Goal: Task Accomplishment & Management: Manage account settings

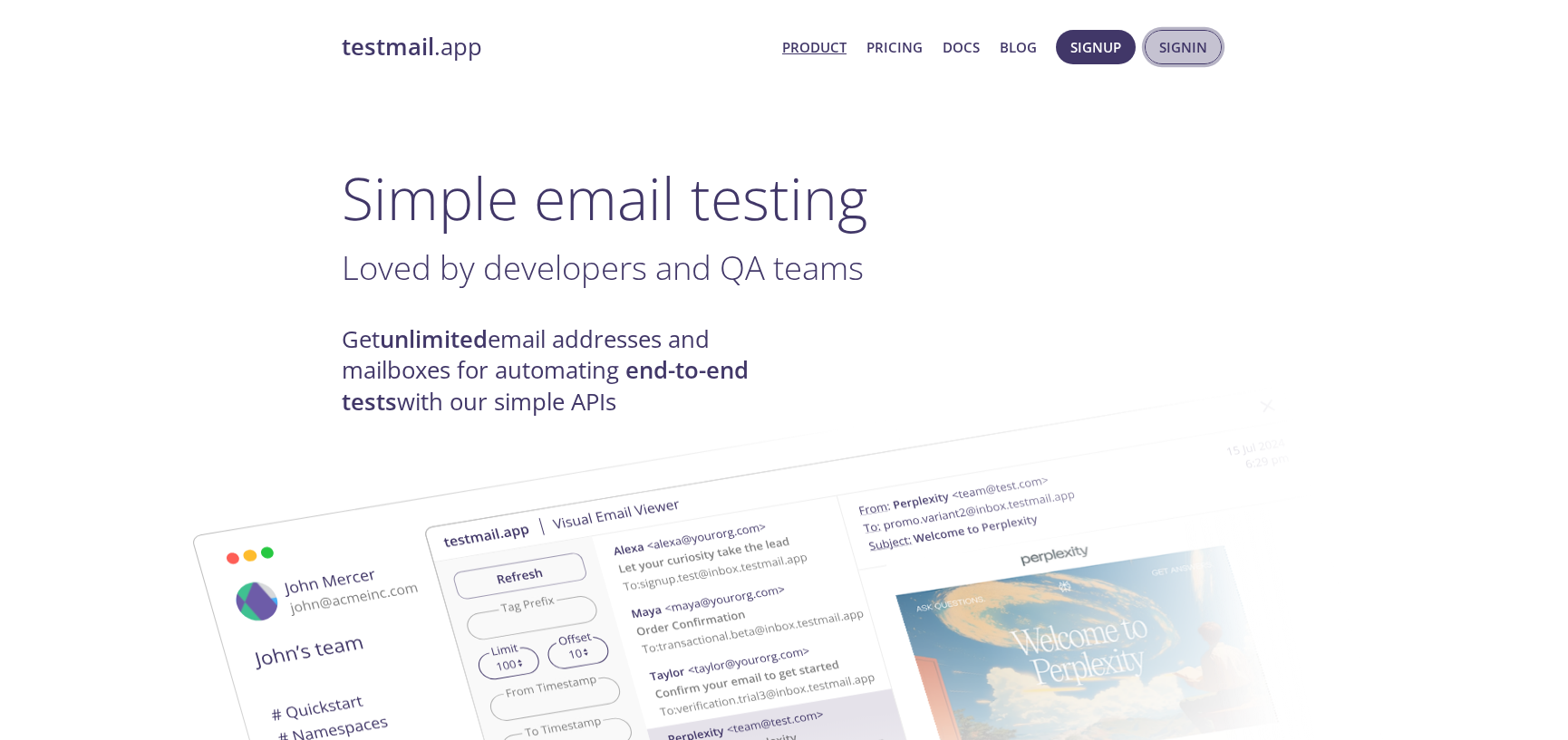
click at [1158, 64] on button "Signin" at bounding box center [1183, 47] width 77 height 35
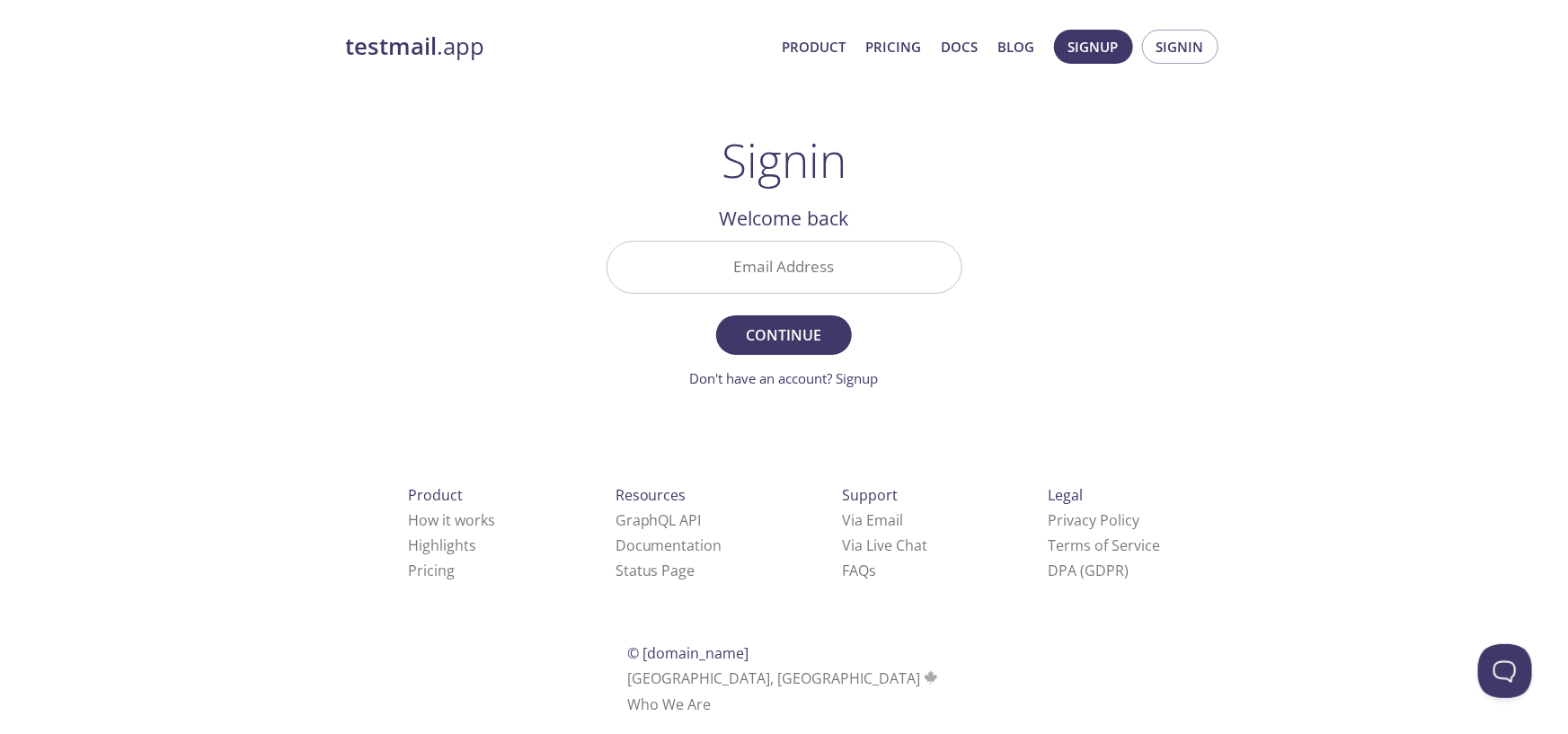
click at [784, 280] on input "Email Address" at bounding box center [784, 267] width 354 height 51
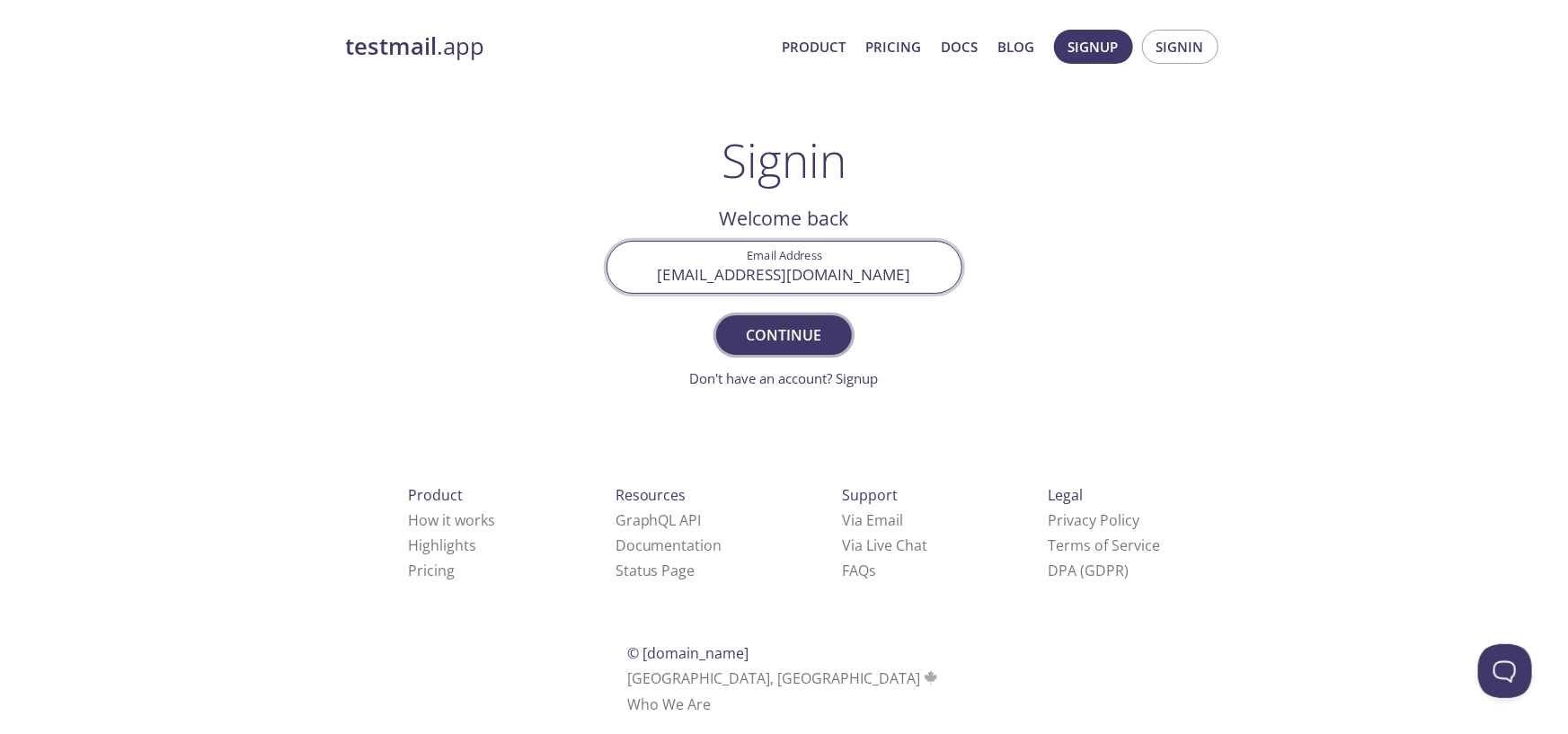
click at [775, 348] on span "Continue" at bounding box center [784, 335] width 96 height 25
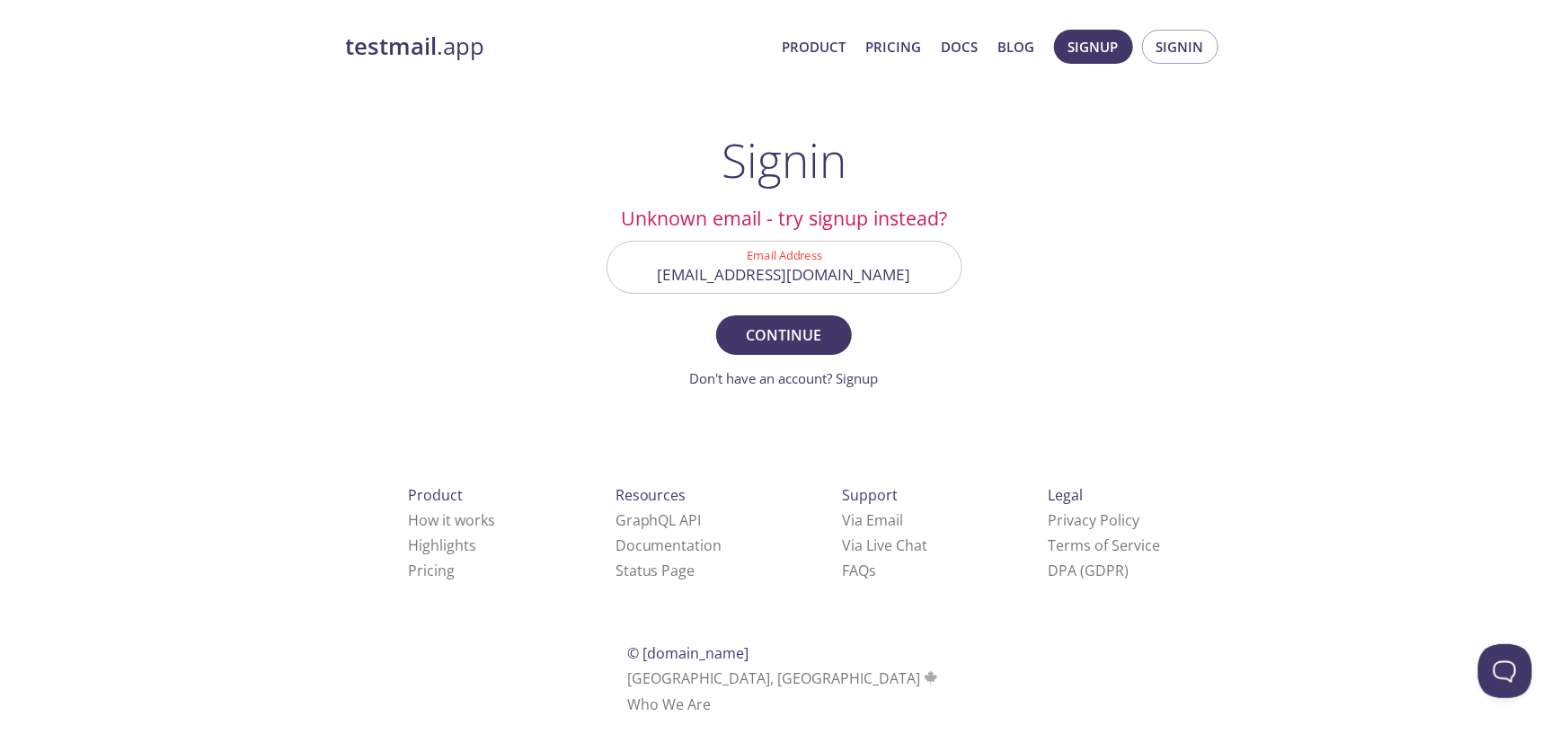
click at [870, 293] on input "[EMAIL_ADDRESS][DOMAIN_NAME]" at bounding box center [784, 267] width 354 height 51
type input "[EMAIL_ADDRESS][DOMAIN_NAME]"
click at [716, 315] on button "Continue" at bounding box center [783, 335] width 135 height 40
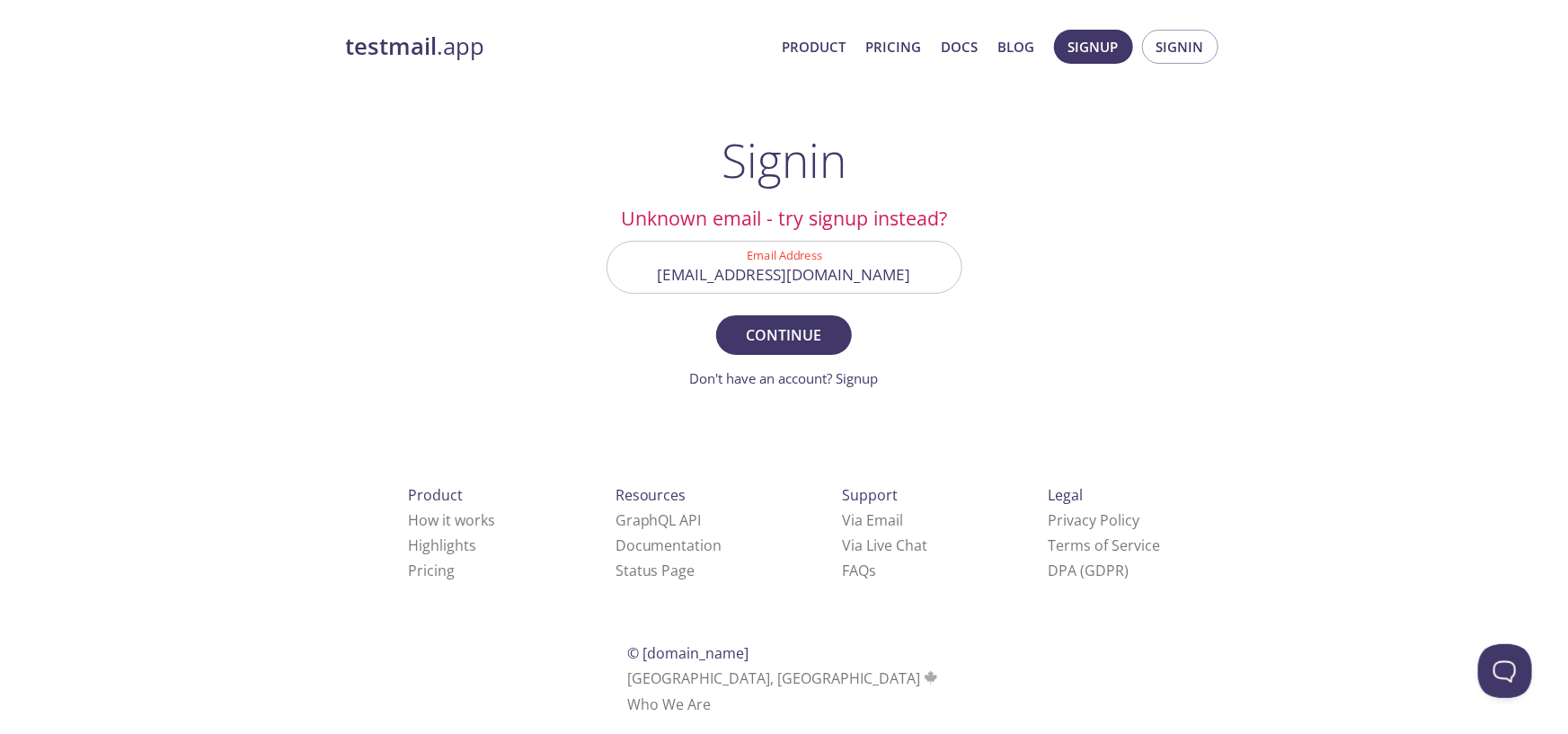
click at [457, 46] on link "testmail .app" at bounding box center [557, 47] width 422 height 31
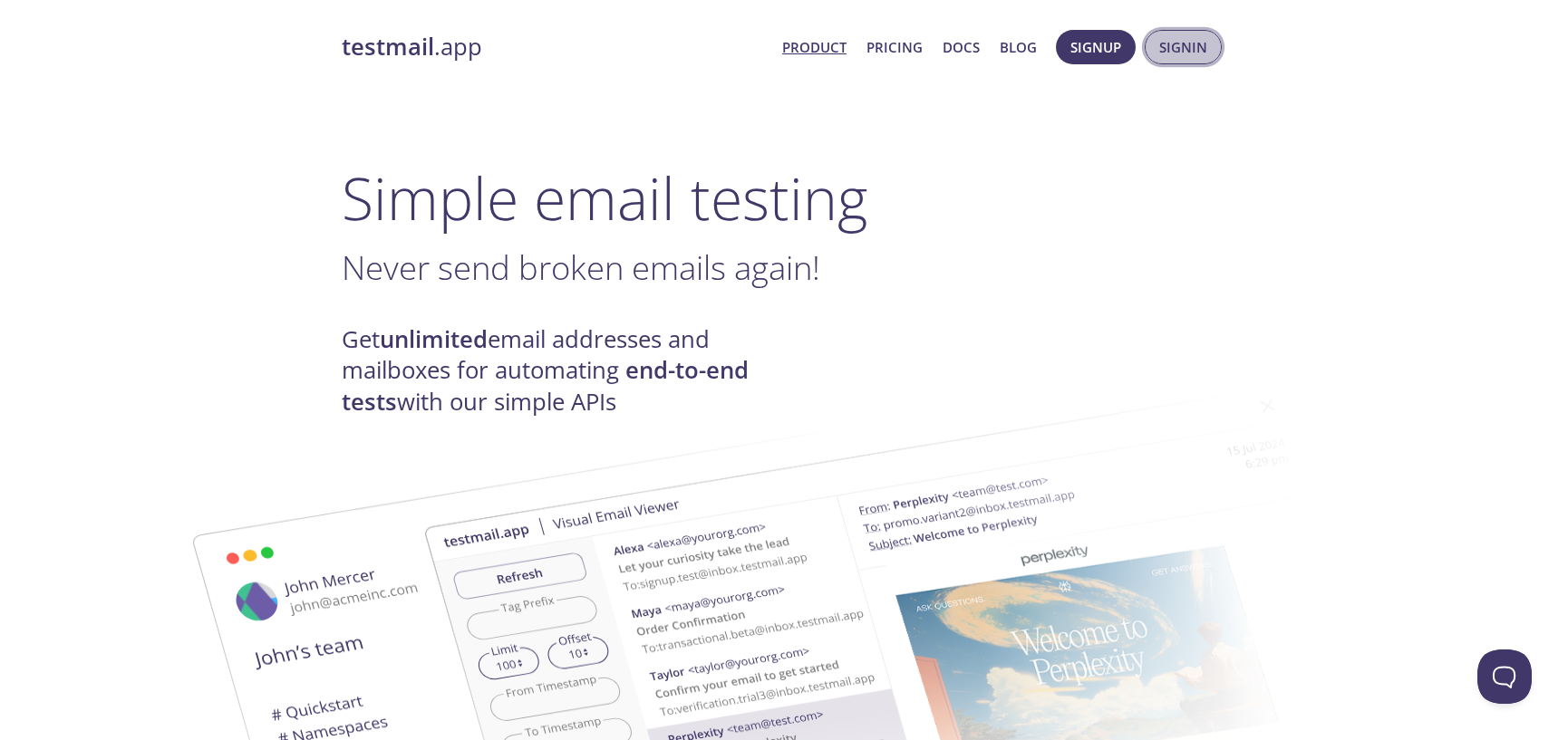
click at [1184, 49] on span "Signin" at bounding box center [1183, 47] width 48 height 24
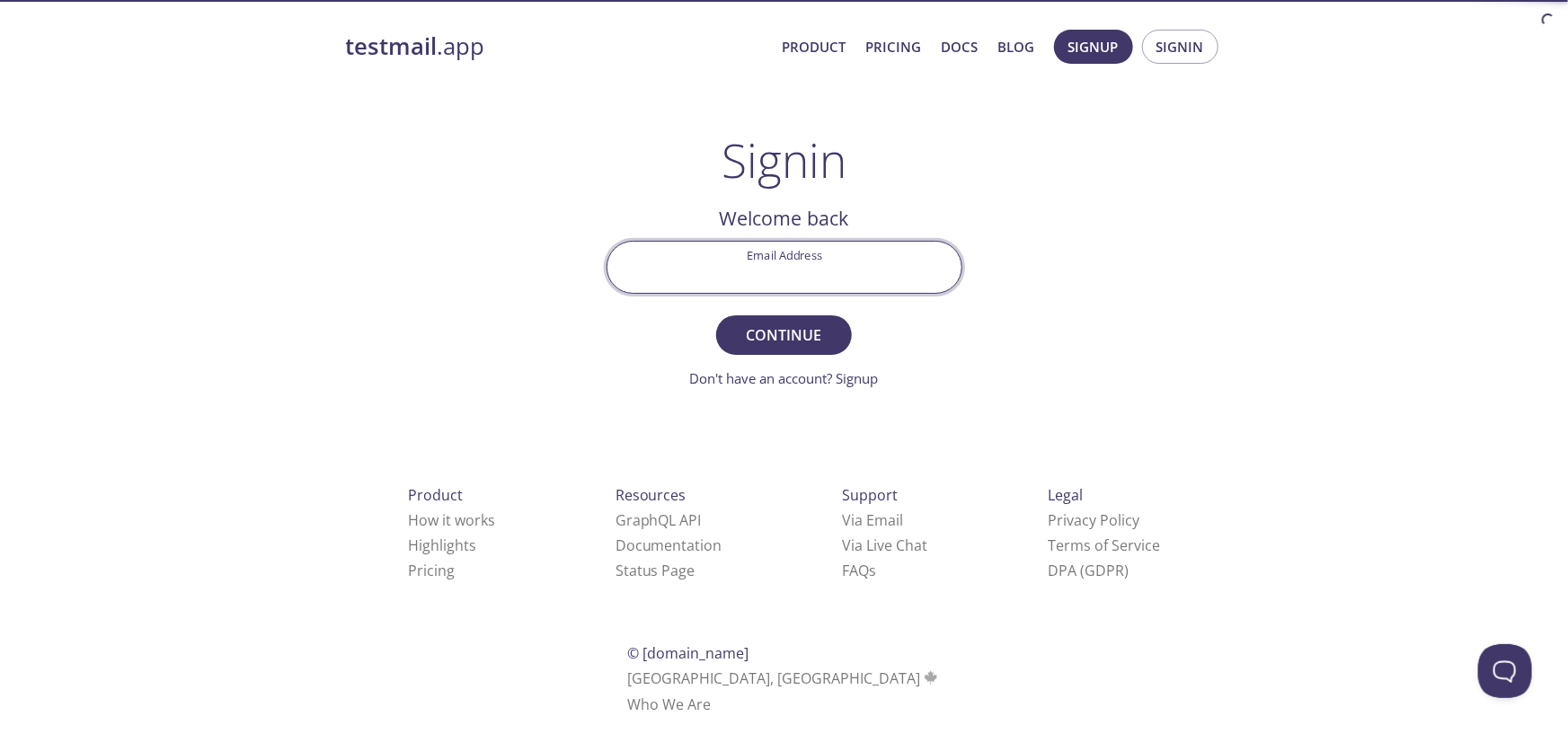
click at [833, 277] on input "Email Address" at bounding box center [784, 267] width 354 height 51
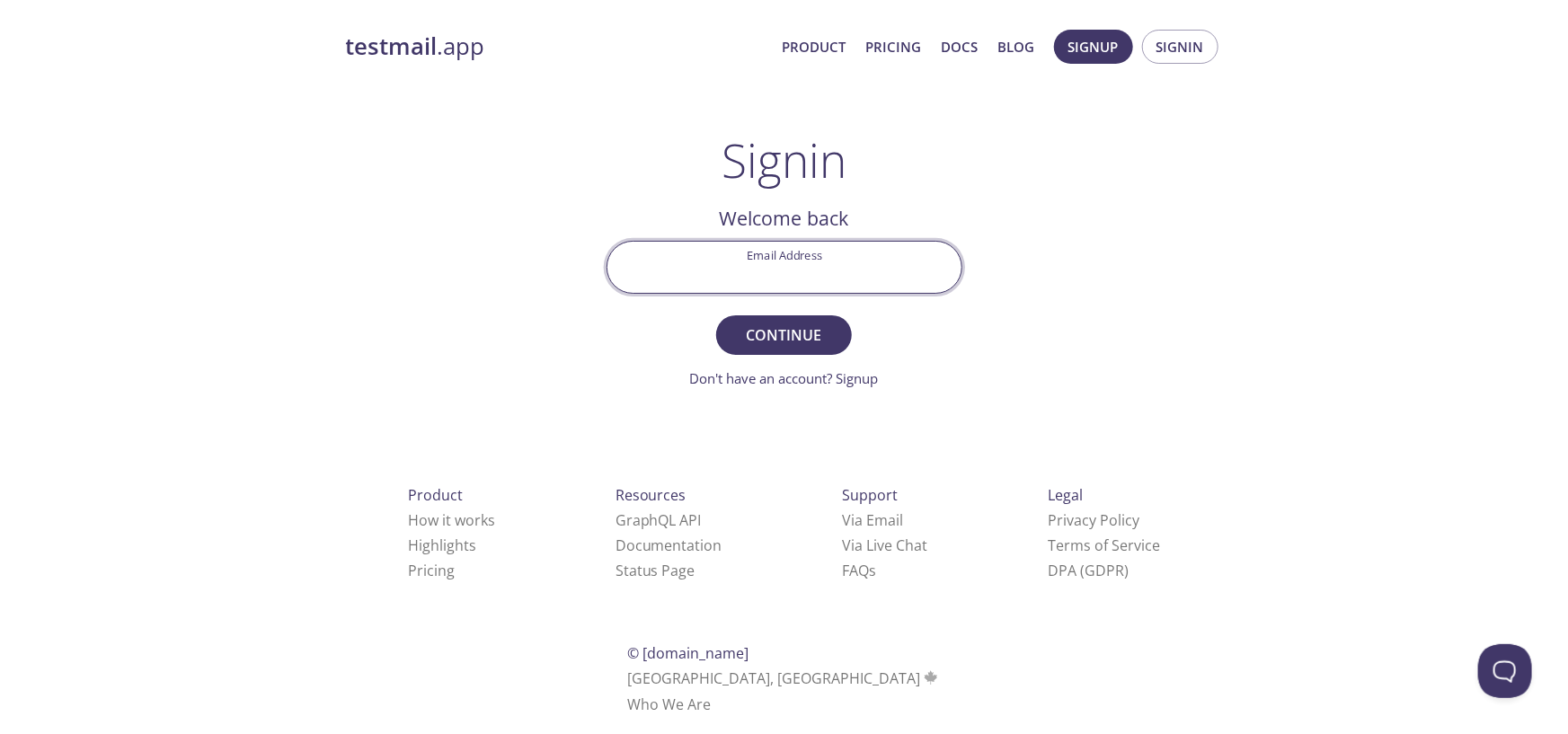
type input "[EMAIL_ADDRESS][DOMAIN_NAME]"
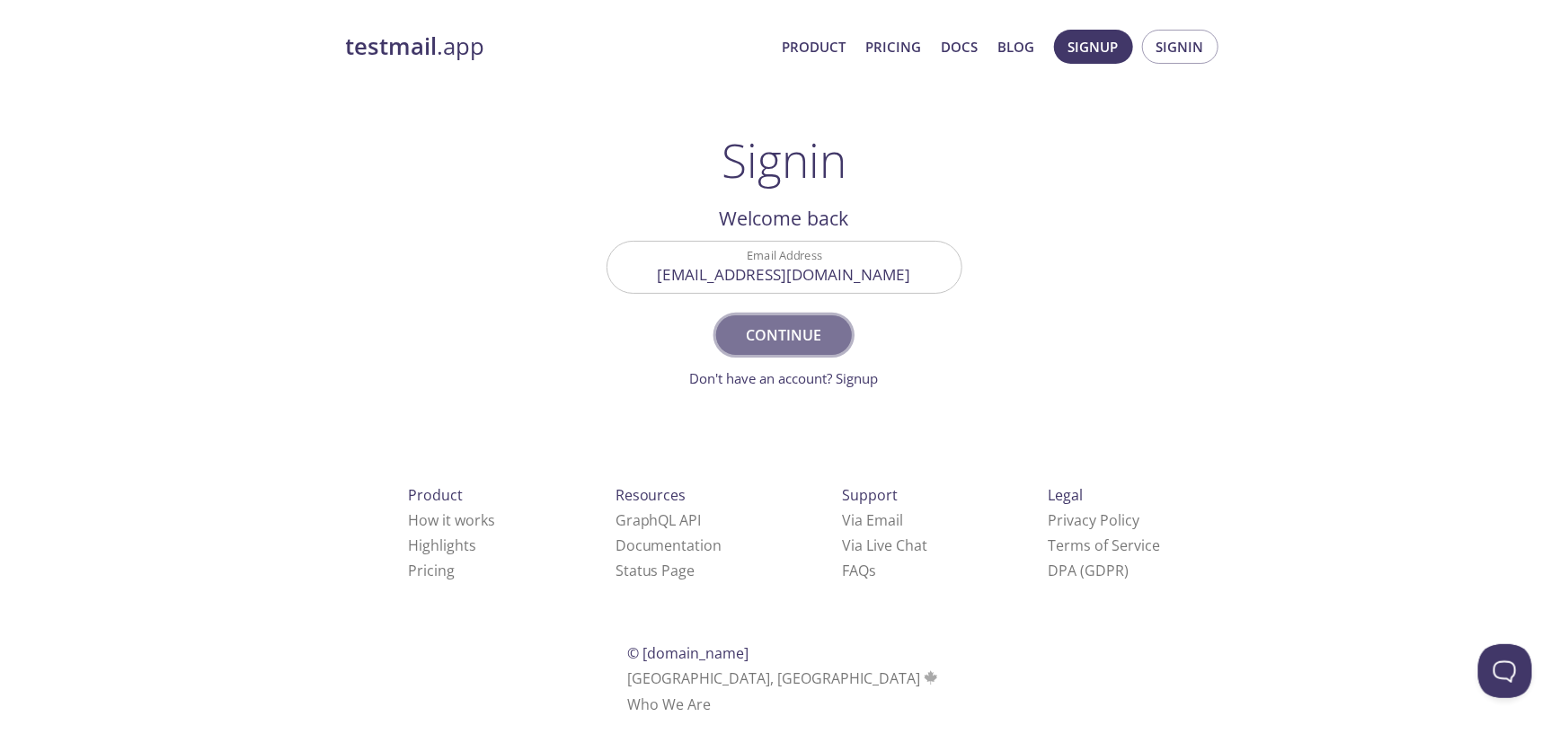
click at [783, 348] on span "Continue" at bounding box center [784, 335] width 96 height 25
